Goal: Task Accomplishment & Management: Manage account settings

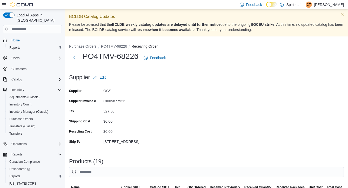
scroll to position [160, 0]
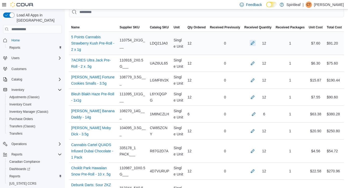
click at [251, 43] on button "button" at bounding box center [253, 43] width 6 height 6
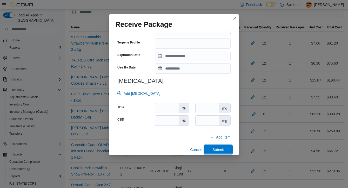
scroll to position [183, 0]
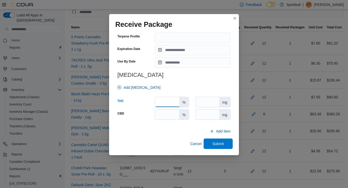
click at [171, 103] on input "number" at bounding box center [167, 102] width 24 height 10
type input "**"
click at [213, 143] on span "Submit" at bounding box center [218, 143] width 11 height 5
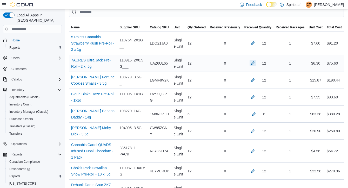
click at [250, 66] on button "button" at bounding box center [253, 63] width 6 height 6
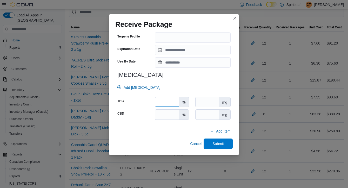
click at [173, 101] on input "number" at bounding box center [167, 102] width 24 height 10
type input "****"
click at [227, 143] on span "Submit" at bounding box center [218, 143] width 23 height 10
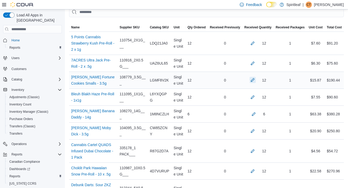
click at [251, 83] on button "button" at bounding box center [253, 80] width 6 height 6
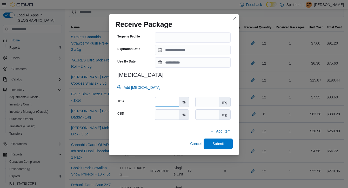
click at [169, 103] on input "number" at bounding box center [167, 102] width 24 height 10
type input "****"
click at [222, 143] on span "Submit" at bounding box center [218, 143] width 11 height 5
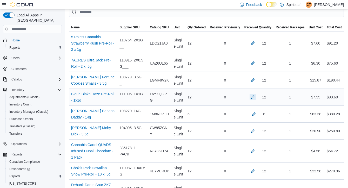
click at [251, 100] on button "button" at bounding box center [253, 97] width 6 height 6
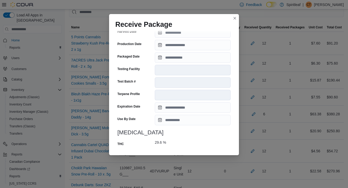
scroll to position [189, 0]
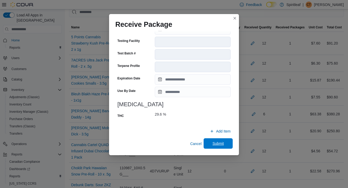
click at [221, 142] on span "Submit" at bounding box center [218, 143] width 11 height 5
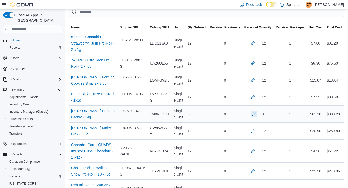
click at [253, 117] on button "button" at bounding box center [254, 113] width 6 height 6
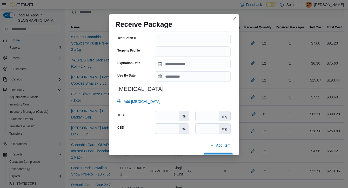
scroll to position [183, 0]
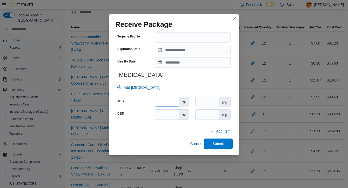
click at [165, 101] on input "number" at bounding box center [167, 102] width 24 height 10
type input "**"
click at [224, 145] on span "Submit" at bounding box center [218, 143] width 11 height 5
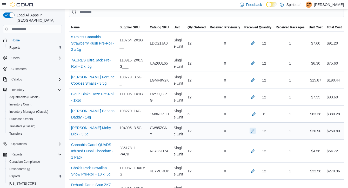
click at [251, 134] on button "button" at bounding box center [253, 130] width 6 height 6
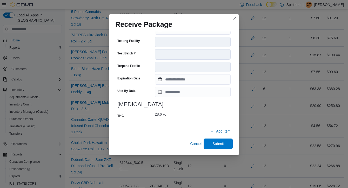
scroll to position [191, 0]
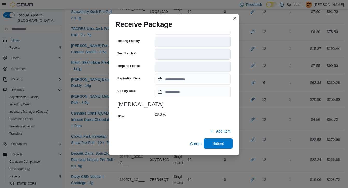
click at [225, 143] on span "Submit" at bounding box center [218, 143] width 23 height 10
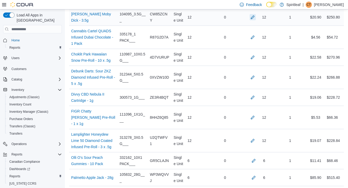
scroll to position [275, 0]
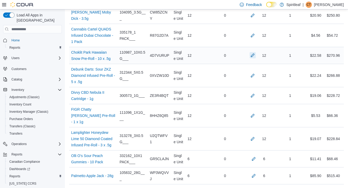
click at [251, 58] on button "button" at bounding box center [253, 55] width 6 height 6
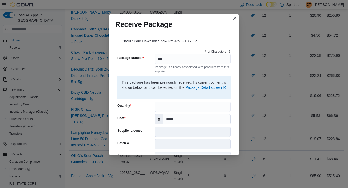
click at [165, 101] on div "# of Characters = 3 Package Number *** Package is already associated with produ…" at bounding box center [173, 175] width 117 height 256
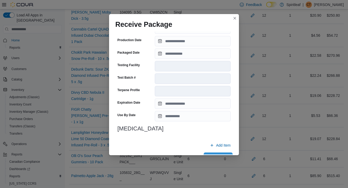
scroll to position [179, 0]
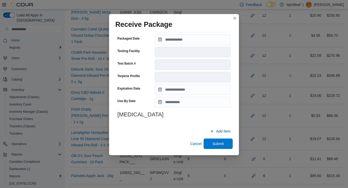
click at [182, 124] on div "# of Characters = 3 Package Number *** Package is already associated with produ…" at bounding box center [173, 8] width 117 height 281
click at [213, 131] on icon "button" at bounding box center [212, 131] width 4 height 4
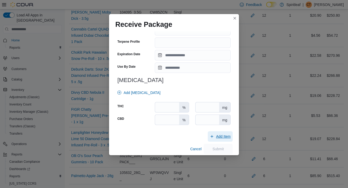
scroll to position [450, 0]
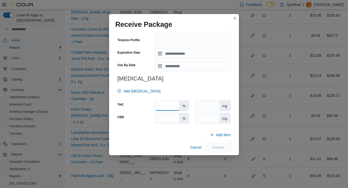
click at [167, 107] on input "number" at bounding box center [167, 106] width 24 height 10
type input "****"
click at [194, 147] on span "Cancel" at bounding box center [195, 146] width 11 height 5
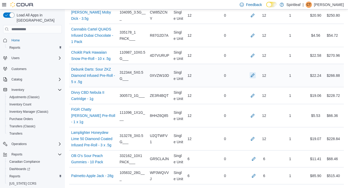
click at [251, 78] on button "button" at bounding box center [253, 75] width 6 height 6
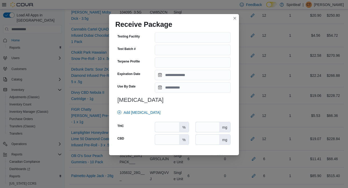
scroll to position [183, 0]
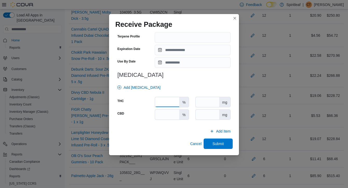
click at [162, 102] on input "number" at bounding box center [167, 102] width 24 height 10
type input "****"
click at [216, 143] on span "Submit" at bounding box center [218, 143] width 11 height 5
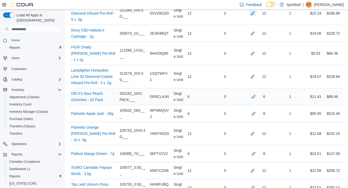
scroll to position [343, 0]
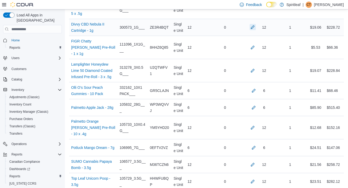
click at [251, 30] on button "button" at bounding box center [253, 27] width 6 height 6
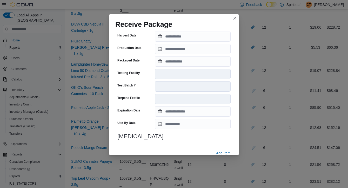
scroll to position [179, 0]
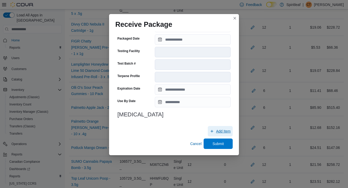
click at [224, 130] on span "Add Item" at bounding box center [223, 130] width 15 height 5
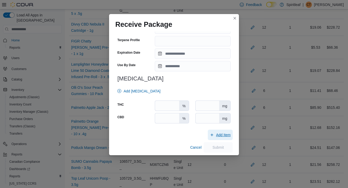
scroll to position [454, 0]
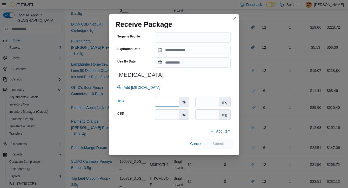
click at [169, 103] on input "number" at bounding box center [167, 102] width 24 height 10
type input "*"
click at [172, 115] on input "number" at bounding box center [167, 114] width 24 height 10
type input "**"
click at [199, 143] on span "Cancel" at bounding box center [195, 143] width 11 height 5
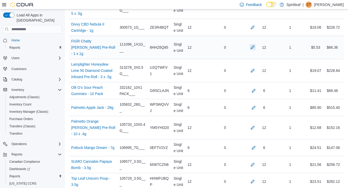
click at [252, 50] on button "button" at bounding box center [253, 47] width 6 height 6
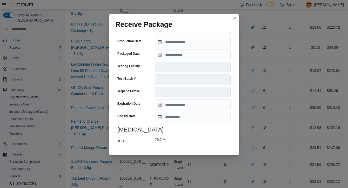
scroll to position [189, 0]
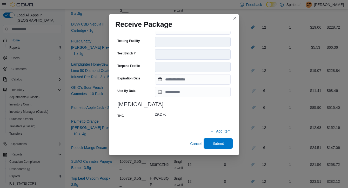
click at [226, 143] on span "Submit" at bounding box center [218, 143] width 23 height 10
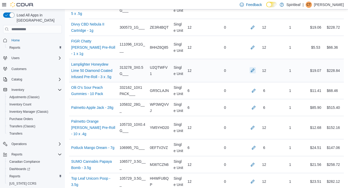
click at [252, 73] on button "button" at bounding box center [253, 70] width 6 height 6
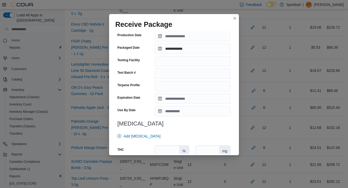
scroll to position [188, 0]
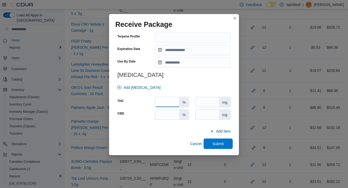
click at [167, 101] on input "number" at bounding box center [167, 102] width 24 height 10
type input "**"
click at [222, 144] on span "Submit" at bounding box center [218, 143] width 11 height 5
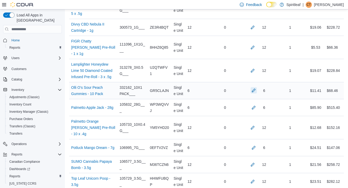
click at [252, 93] on button "button" at bounding box center [254, 90] width 6 height 6
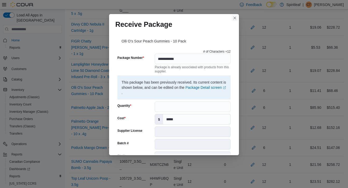
click at [234, 17] on button "Closes this modal window" at bounding box center [235, 18] width 6 height 6
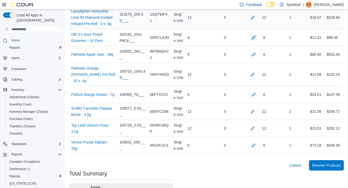
scroll to position [398, 0]
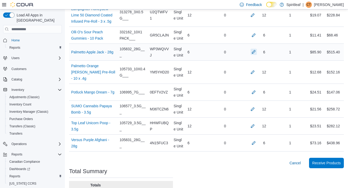
click at [252, 55] on button "button" at bounding box center [254, 52] width 6 height 6
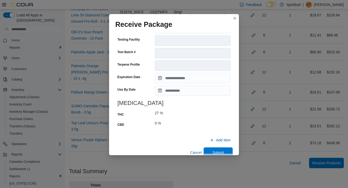
scroll to position [200, 0]
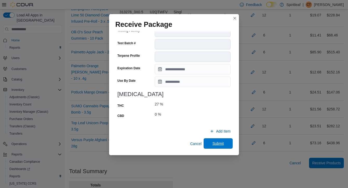
click at [218, 145] on span "Submit" at bounding box center [218, 143] width 11 height 5
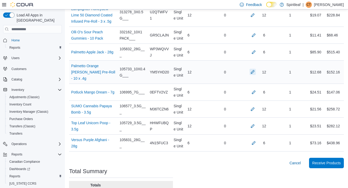
click at [252, 75] on button "button" at bounding box center [253, 72] width 6 height 6
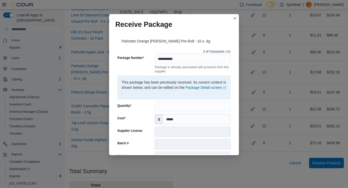
scroll to position [179, 0]
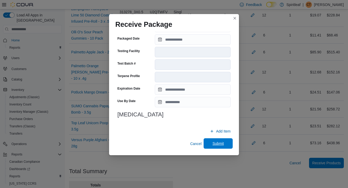
click at [214, 143] on span "Submit" at bounding box center [218, 143] width 11 height 5
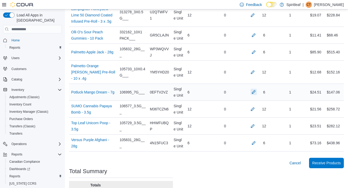
click at [252, 95] on button "button" at bounding box center [254, 92] width 6 height 6
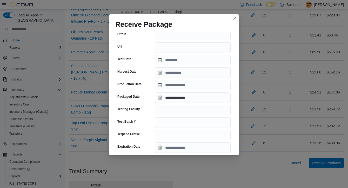
scroll to position [183, 0]
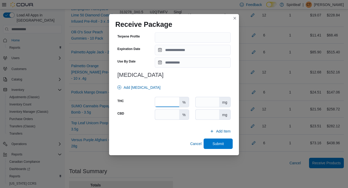
click at [172, 102] on input "number" at bounding box center [167, 102] width 24 height 10
type input "****"
click at [228, 143] on span "Submit" at bounding box center [218, 143] width 23 height 10
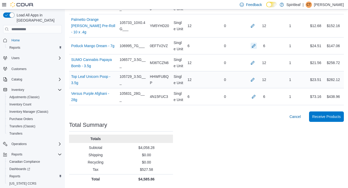
scroll to position [464, 0]
click at [251, 65] on button "button" at bounding box center [253, 62] width 6 height 6
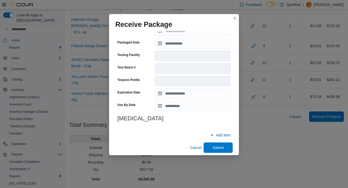
scroll to position [179, 0]
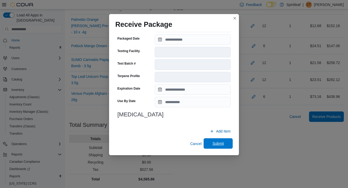
click at [220, 141] on span "Submit" at bounding box center [218, 143] width 11 height 5
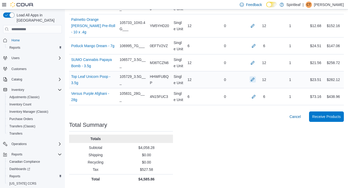
click at [250, 82] on button "button" at bounding box center [253, 79] width 6 height 6
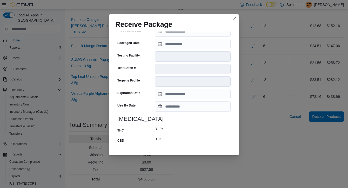
scroll to position [200, 0]
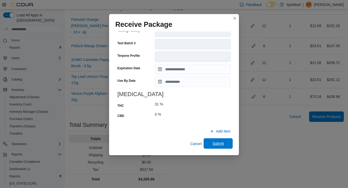
click at [215, 142] on span "Submit" at bounding box center [218, 143] width 11 height 5
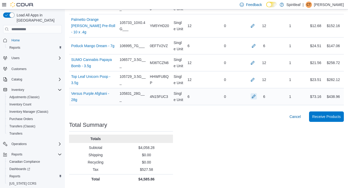
click at [252, 99] on button "button" at bounding box center [254, 96] width 6 height 6
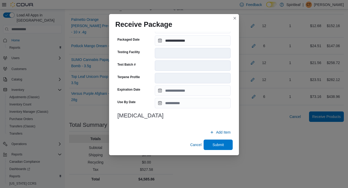
scroll to position [179, 0]
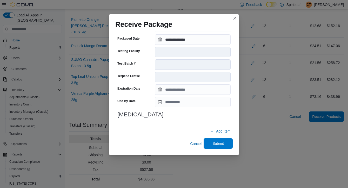
click at [217, 142] on span "Submit" at bounding box center [218, 143] width 11 height 5
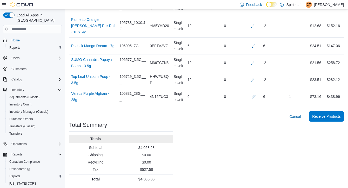
click at [324, 119] on span "Receive Products" at bounding box center [326, 116] width 29 height 5
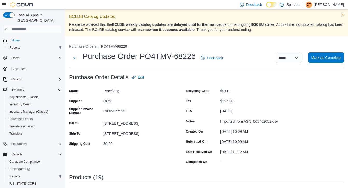
click at [336, 57] on span "Mark as Complete" at bounding box center [326, 57] width 30 height 5
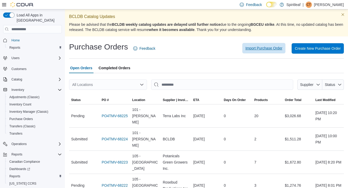
click at [269, 49] on span "Import Purchase Order" at bounding box center [264, 47] width 37 height 5
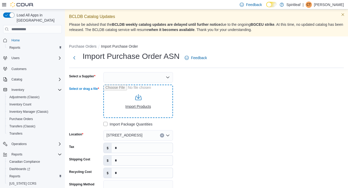
click at [140, 97] on input "Select or drag a file" at bounding box center [138, 100] width 70 height 33
type input "**********"
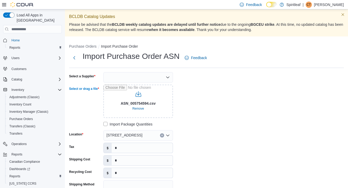
click at [132, 76] on div at bounding box center [138, 77] width 70 height 10
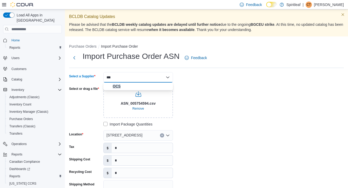
type input "***"
click at [136, 86] on span "OCS" at bounding box center [141, 85] width 57 height 5
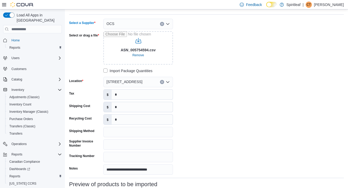
scroll to position [54, 0]
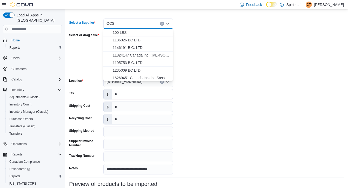
click at [125, 96] on input "*" at bounding box center [142, 94] width 61 height 10
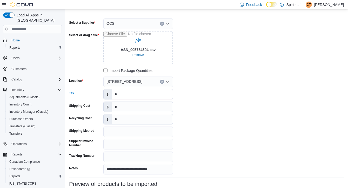
click at [125, 96] on input "*" at bounding box center [142, 94] width 61 height 10
type input "******"
click at [201, 116] on div "**********" at bounding box center [147, 96] width 156 height 156
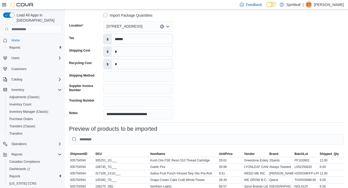
scroll to position [113, 0]
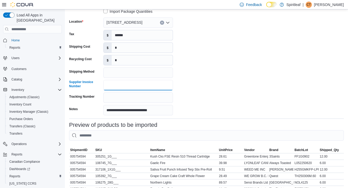
click at [142, 86] on input "Supplier Invoice Number" at bounding box center [138, 85] width 70 height 10
click at [119, 85] on input "Supplier Invoice Number" at bounding box center [138, 85] width 70 height 10
paste input "**********"
type input "**********"
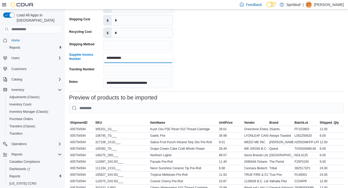
scroll to position [214, 0]
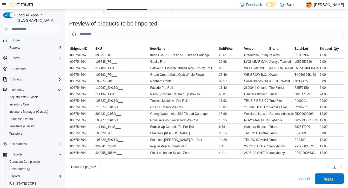
click at [331, 178] on span "Import" at bounding box center [329, 178] width 10 height 5
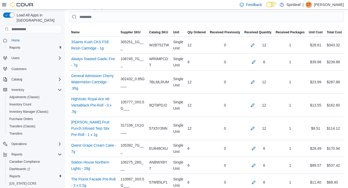
scroll to position [156, 0]
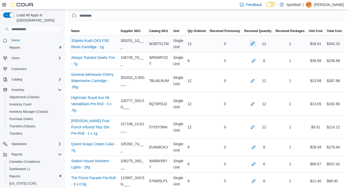
click at [251, 43] on button "button" at bounding box center [253, 43] width 6 height 6
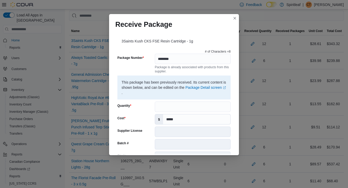
scroll to position [179, 0]
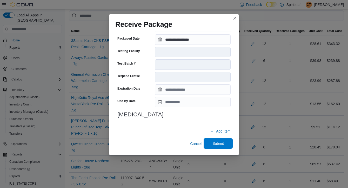
click at [219, 144] on span "Submit" at bounding box center [218, 143] width 11 height 5
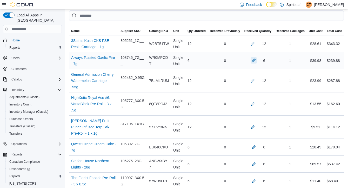
click at [253, 60] on button "button" at bounding box center [254, 60] width 6 height 6
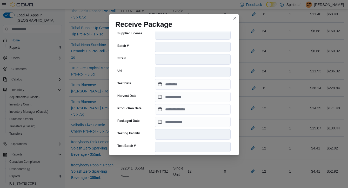
scroll to position [189, 0]
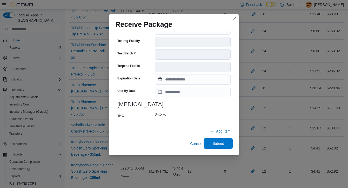
click at [221, 144] on span "Submit" at bounding box center [218, 143] width 11 height 5
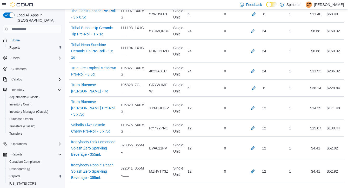
scroll to position [123, 0]
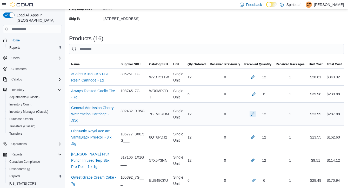
click at [250, 113] on button "button" at bounding box center [253, 113] width 6 height 6
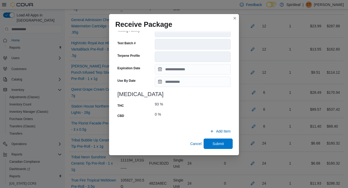
scroll to position [338, 0]
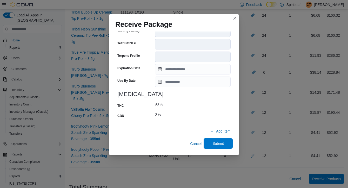
click at [221, 142] on span "Submit" at bounding box center [218, 143] width 11 height 5
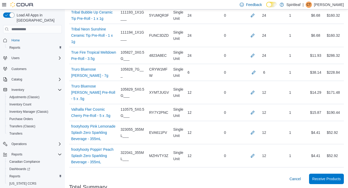
scroll to position [143, 0]
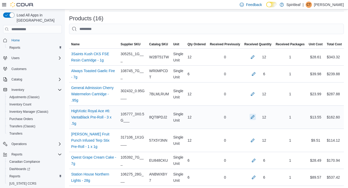
click at [251, 117] on button "button" at bounding box center [253, 117] width 6 height 6
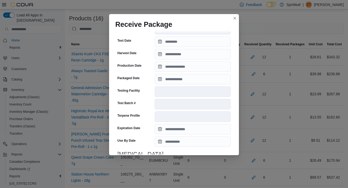
scroll to position [179, 0]
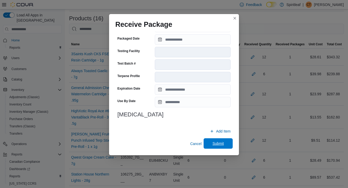
click at [223, 144] on span "Submit" at bounding box center [218, 143] width 11 height 5
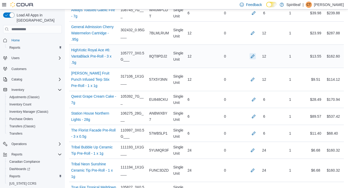
scroll to position [204, 0]
click at [250, 78] on button "button" at bounding box center [253, 79] width 6 height 6
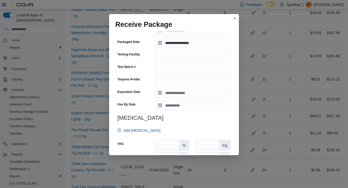
scroll to position [183, 0]
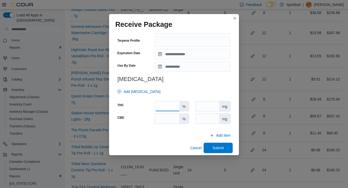
click at [170, 104] on input "number" at bounding box center [167, 106] width 24 height 10
type input "**"
click at [222, 145] on span "Submit" at bounding box center [218, 147] width 11 height 5
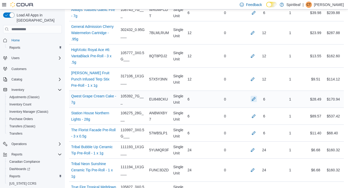
click at [252, 99] on button "button" at bounding box center [254, 99] width 6 height 6
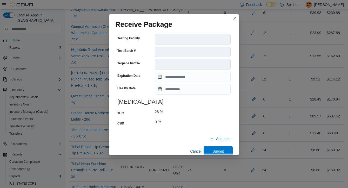
scroll to position [200, 0]
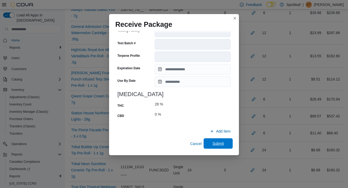
click at [223, 143] on span "Submit" at bounding box center [218, 143] width 11 height 5
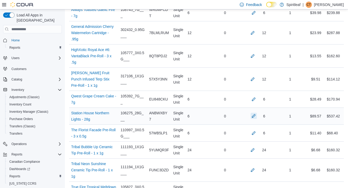
click at [252, 115] on button "button" at bounding box center [254, 116] width 6 height 6
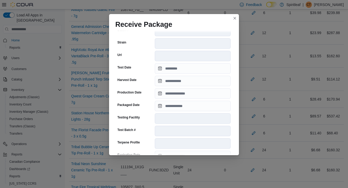
scroll to position [189, 0]
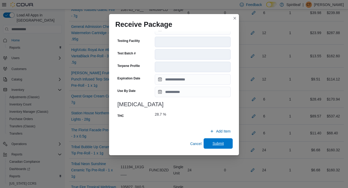
click at [221, 142] on span "Submit" at bounding box center [218, 143] width 11 height 5
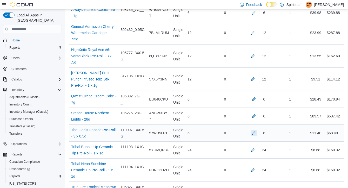
click at [251, 133] on button "button" at bounding box center [254, 132] width 6 height 6
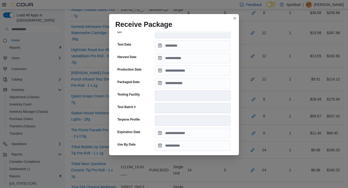
scroll to position [200, 0]
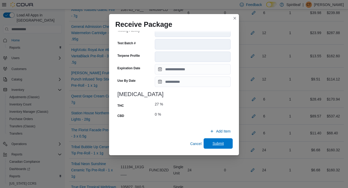
click at [222, 142] on span "Submit" at bounding box center [218, 143] width 11 height 5
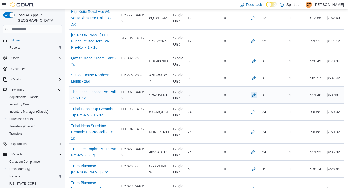
scroll to position [242, 0]
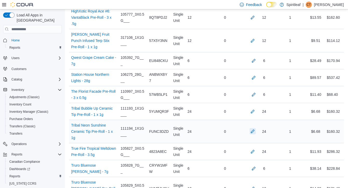
click at [251, 134] on button "button" at bounding box center [253, 131] width 6 height 6
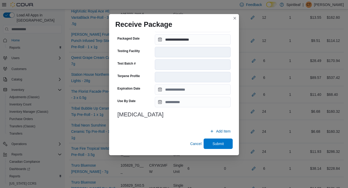
scroll to position [243, 0]
click at [222, 142] on span "Submit" at bounding box center [218, 143] width 11 height 5
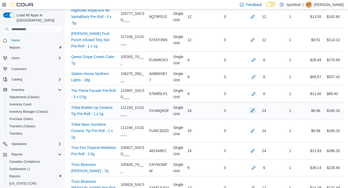
click at [251, 113] on button "button" at bounding box center [253, 110] width 6 height 6
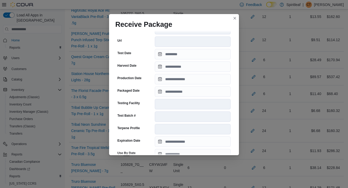
scroll to position [179, 0]
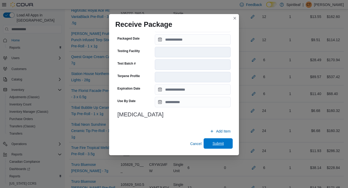
click at [217, 145] on span "Submit" at bounding box center [218, 143] width 11 height 5
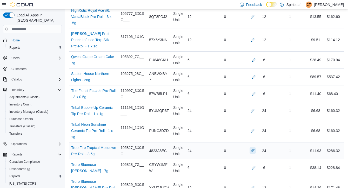
click at [250, 153] on button "button" at bounding box center [253, 150] width 6 height 6
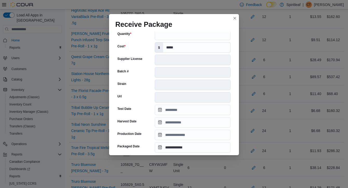
scroll to position [200, 0]
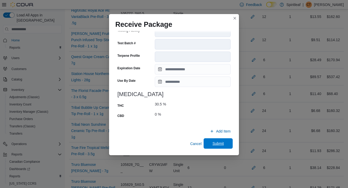
click at [217, 141] on span "Submit" at bounding box center [218, 143] width 11 height 5
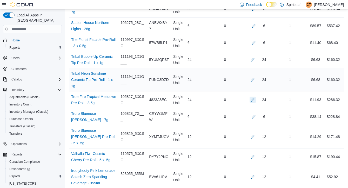
scroll to position [297, 0]
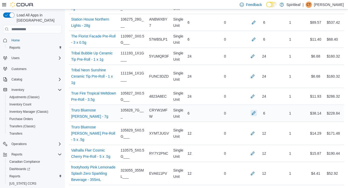
click at [251, 116] on button "button" at bounding box center [254, 113] width 6 height 6
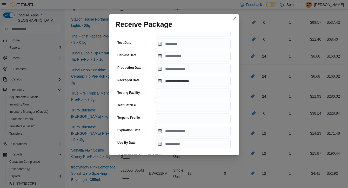
scroll to position [183, 0]
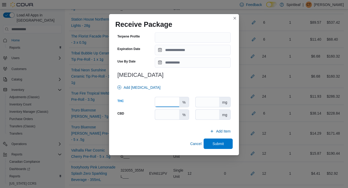
click at [167, 102] on input "number" at bounding box center [167, 102] width 24 height 10
type input "**"
click at [220, 143] on span "Submit" at bounding box center [218, 143] width 11 height 5
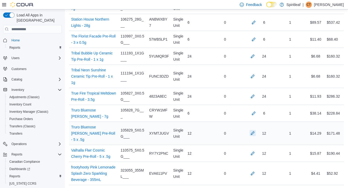
click at [251, 136] on button "button" at bounding box center [253, 133] width 6 height 6
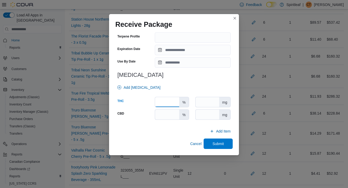
click at [170, 101] on input "number" at bounding box center [167, 102] width 24 height 10
type input "**"
click at [213, 141] on span "Submit" at bounding box center [218, 143] width 11 height 5
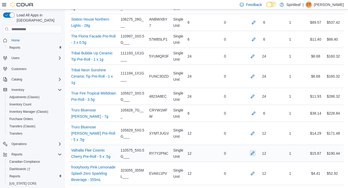
click at [251, 156] on button "button" at bounding box center [253, 153] width 6 height 6
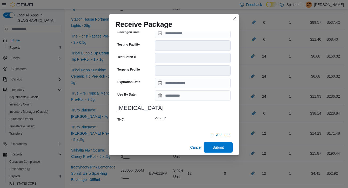
scroll to position [189, 0]
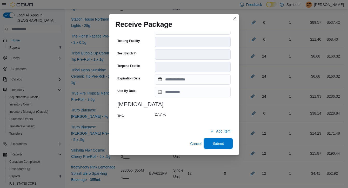
click at [222, 142] on span "Submit" at bounding box center [218, 143] width 11 height 5
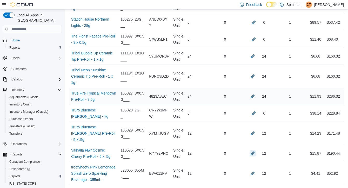
scroll to position [419, 0]
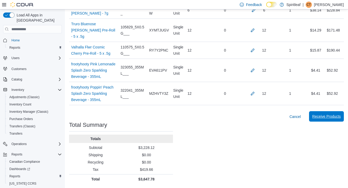
click at [323, 116] on span "Receive Products" at bounding box center [326, 116] width 29 height 5
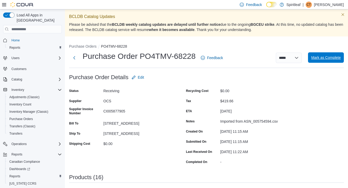
click at [325, 56] on span "Mark as Complete" at bounding box center [326, 57] width 30 height 5
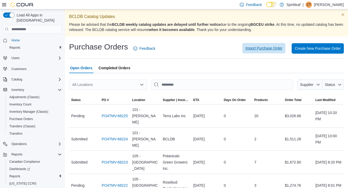
click at [266, 48] on span "Import Purchase Order" at bounding box center [264, 47] width 37 height 5
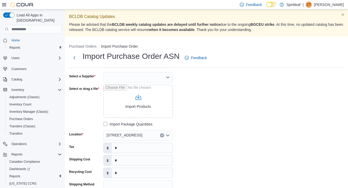
click at [165, 75] on div at bounding box center [138, 77] width 70 height 10
type input "***"
click at [163, 86] on span "OCS" at bounding box center [141, 85] width 57 height 5
click at [207, 92] on div "Select a Supplier OCS Select or drag a file Import Products Import Package Quan…" at bounding box center [147, 150] width 156 height 156
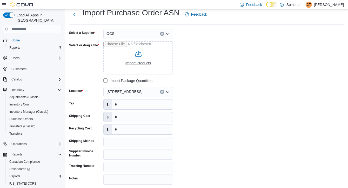
scroll to position [53, 0]
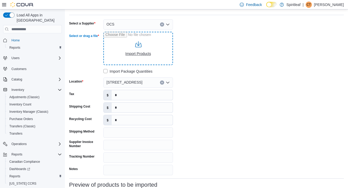
click at [141, 53] on input "Select or drag a file" at bounding box center [138, 48] width 70 height 33
type input "**********"
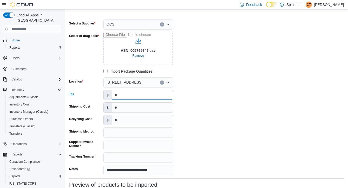
click at [126, 94] on input "*" at bounding box center [142, 95] width 61 height 10
type input "*******"
click at [133, 110] on input "*" at bounding box center [142, 107] width 61 height 10
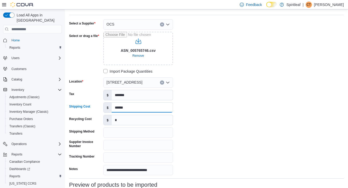
type input "******"
click at [131, 147] on input "Supplier Invoice Number" at bounding box center [138, 145] width 70 height 10
click at [116, 146] on input "Supplier Invoice Number" at bounding box center [138, 145] width 70 height 10
paste input "**********"
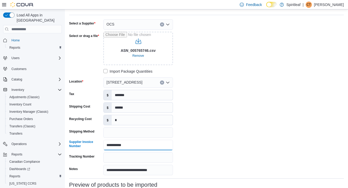
type input "**********"
click at [214, 141] on div "**********" at bounding box center [147, 97] width 156 height 156
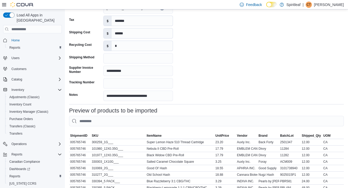
scroll to position [278, 0]
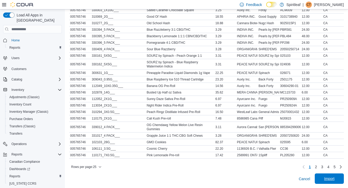
click at [326, 176] on span "Import" at bounding box center [329, 178] width 10 height 5
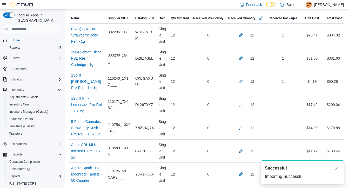
scroll to position [172, 0]
